Goal: Information Seeking & Learning: Learn about a topic

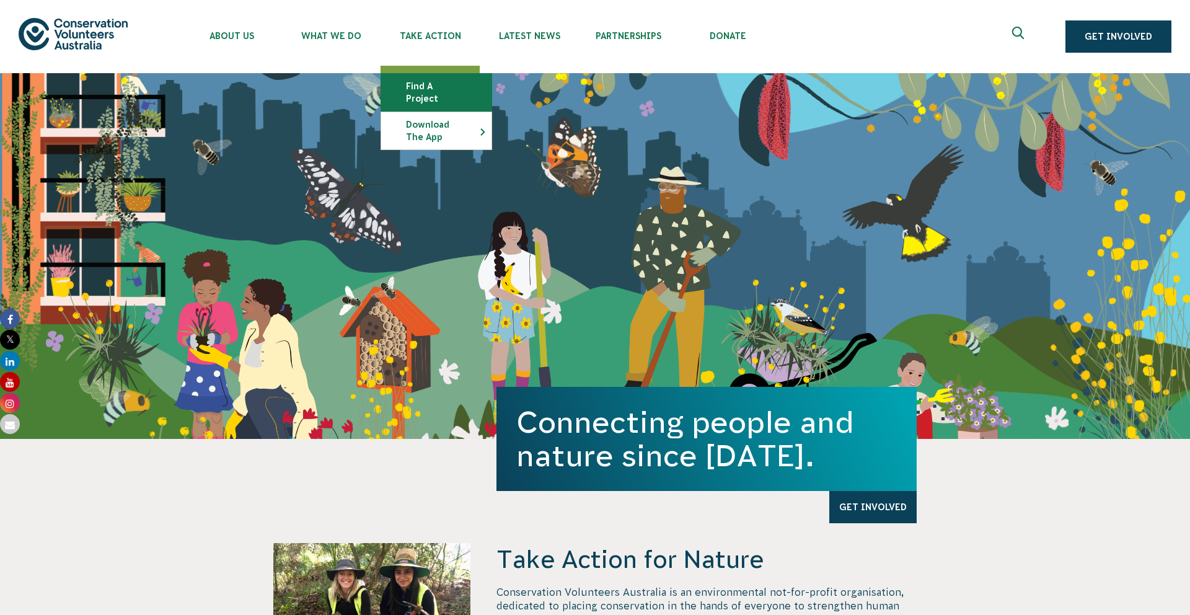
click at [433, 92] on link "Find a project" at bounding box center [436, 92] width 110 height 37
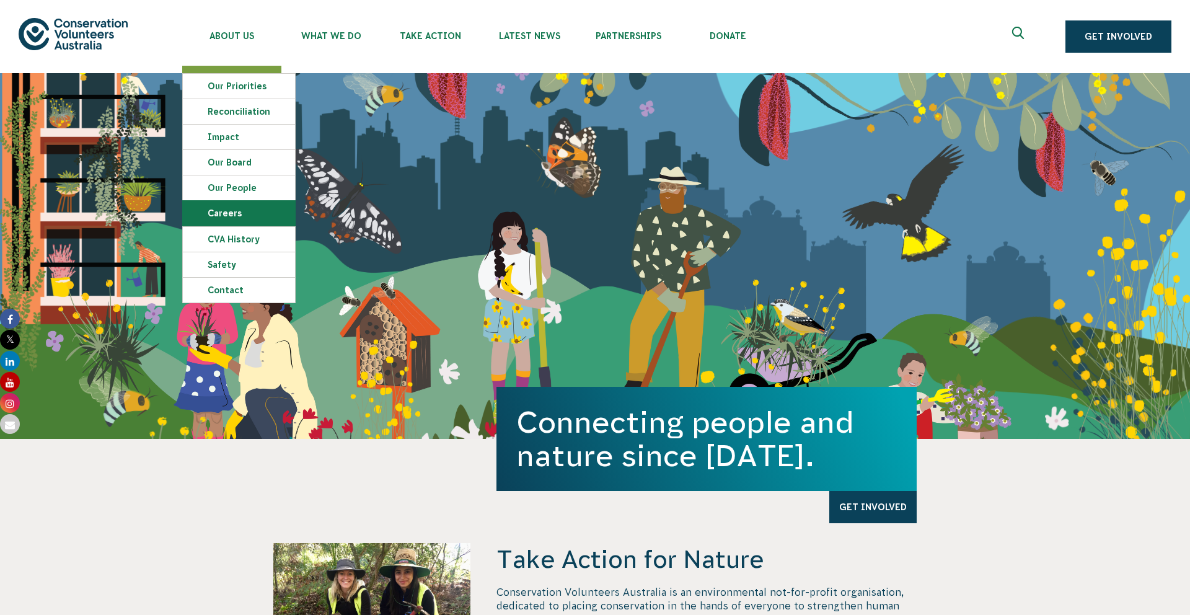
click at [230, 217] on link "Careers" at bounding box center [239, 213] width 112 height 25
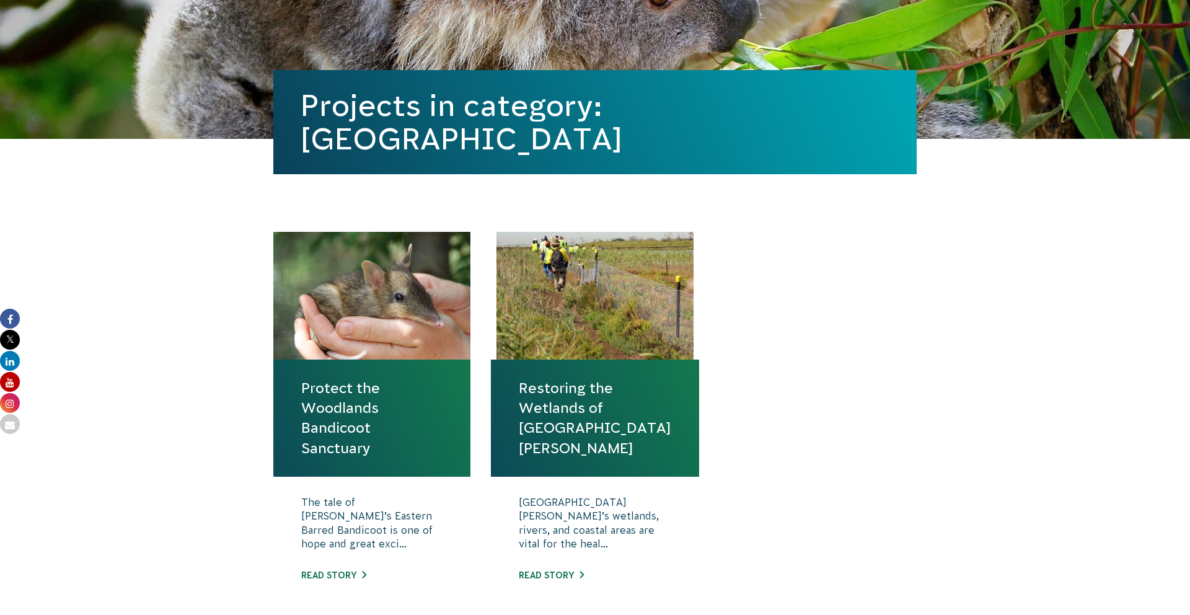
scroll to position [253, 0]
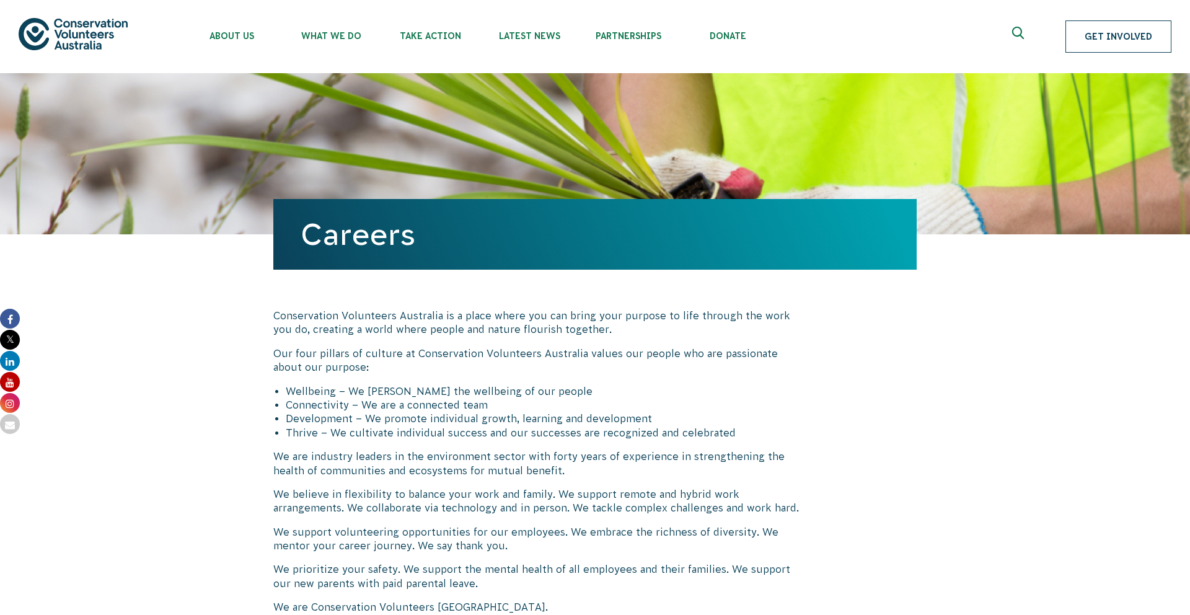
click at [1116, 46] on link "Get Involved" at bounding box center [1118, 36] width 106 height 32
